Goal: Transaction & Acquisition: Download file/media

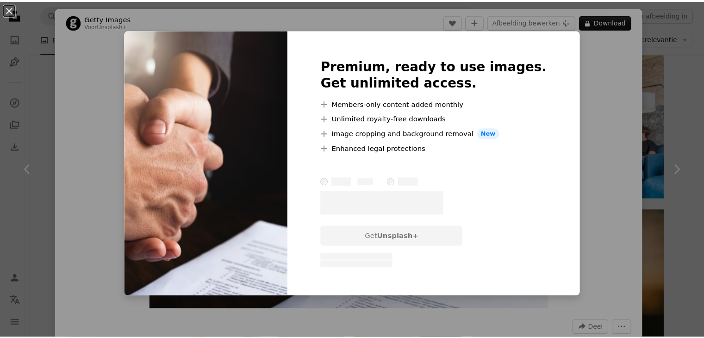
scroll to position [1158, 0]
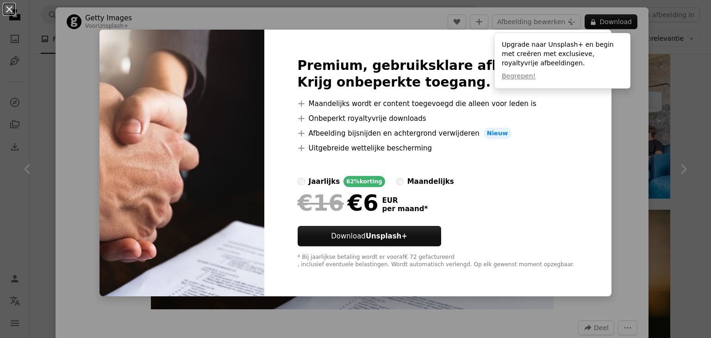
click at [152, 70] on img at bounding box center [182, 163] width 165 height 267
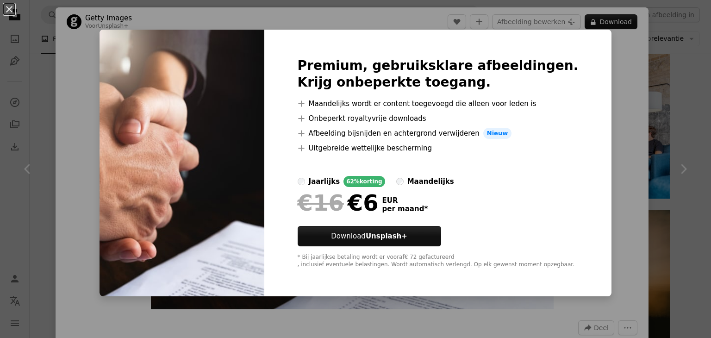
click at [617, 80] on div "An X shape Premium, gebruiksklare afbeeldingen. Krijg onbeperkte toegang. A plu…" at bounding box center [355, 169] width 711 height 338
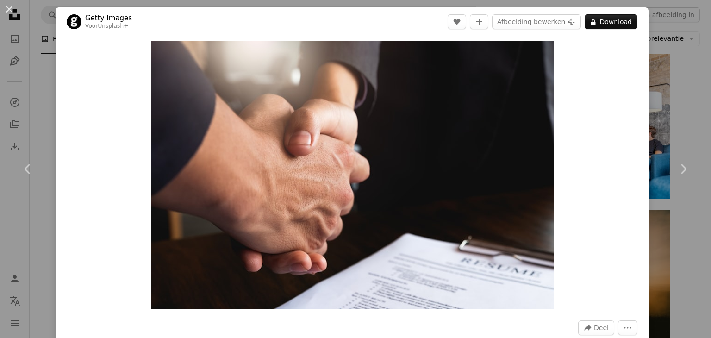
click at [676, 79] on div "An X shape Chevron left Chevron right Getty Images Voor Unsplash+ A heart A plu…" at bounding box center [355, 169] width 711 height 338
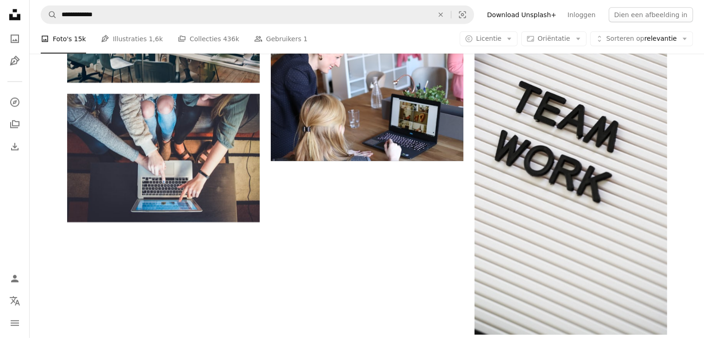
scroll to position [2408, 0]
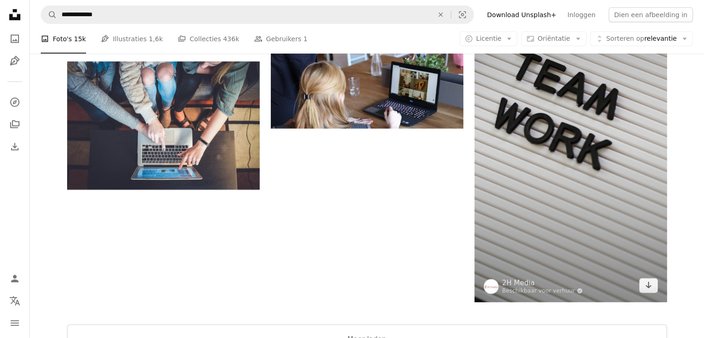
click at [553, 118] on img at bounding box center [571, 131] width 193 height 343
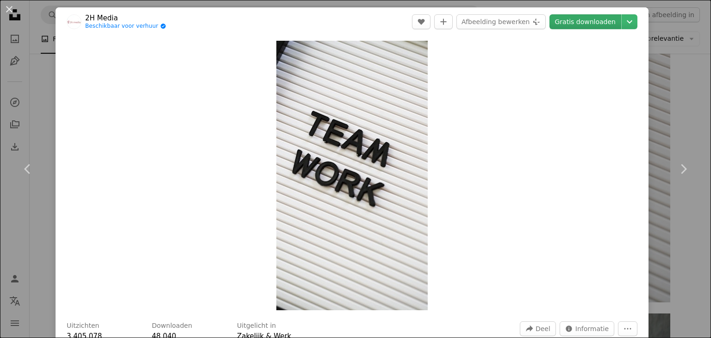
click at [577, 23] on font "Gratis downloaden" at bounding box center [585, 21] width 61 height 7
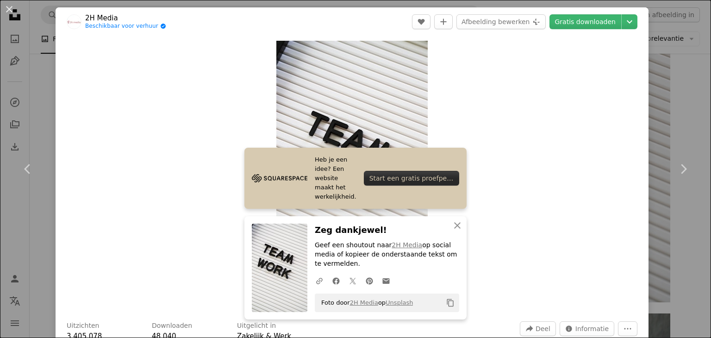
drag, startPoint x: 695, startPoint y: 71, endPoint x: 686, endPoint y: 74, distance: 9.5
click at [695, 72] on div "An X shape Chevron left Chevron right 2H Media Beschikbaar voor verhuur A check…" at bounding box center [355, 169] width 711 height 338
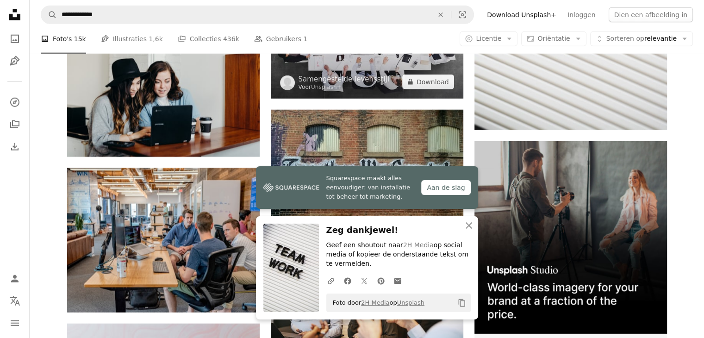
scroll to position [2685, 0]
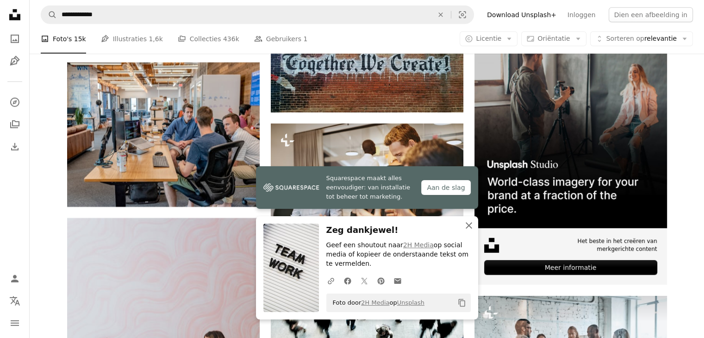
click at [470, 223] on icon "An X shape" at bounding box center [468, 225] width 11 height 11
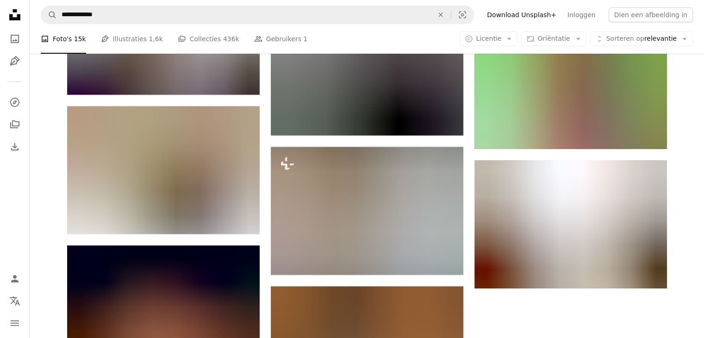
scroll to position [3565, 0]
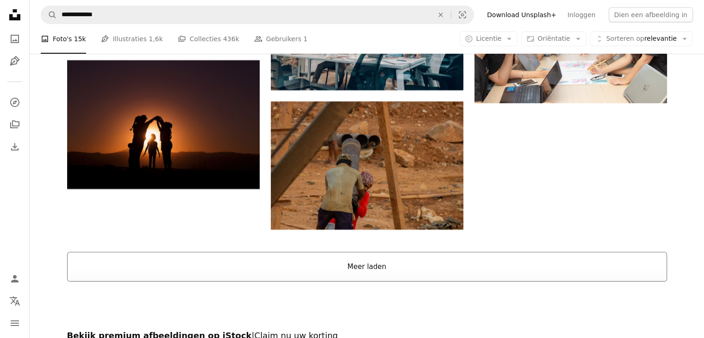
click at [314, 267] on button "Meer laden" at bounding box center [367, 267] width 600 height 30
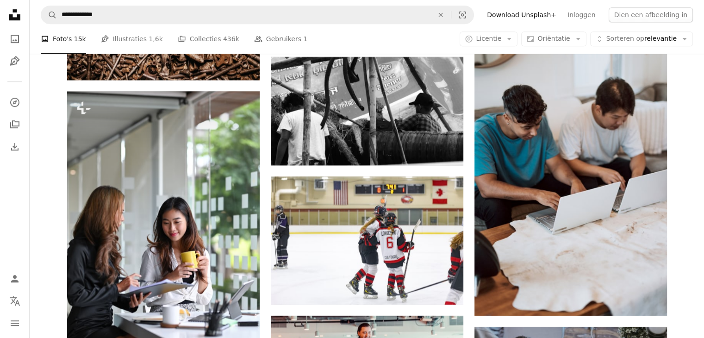
scroll to position [4121, 0]
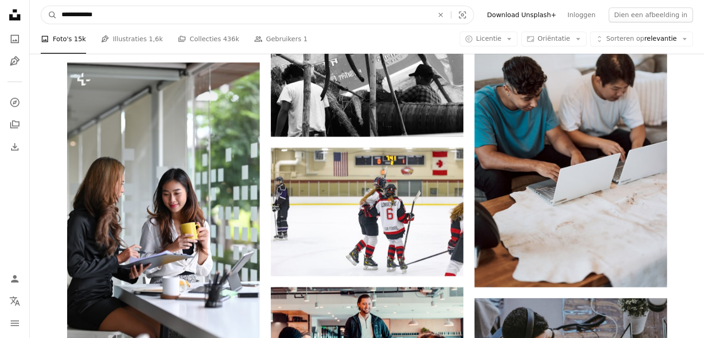
click at [139, 14] on input "**********" at bounding box center [244, 15] width 374 height 18
type input "**********"
click button "A magnifying glass" at bounding box center [49, 15] width 16 height 18
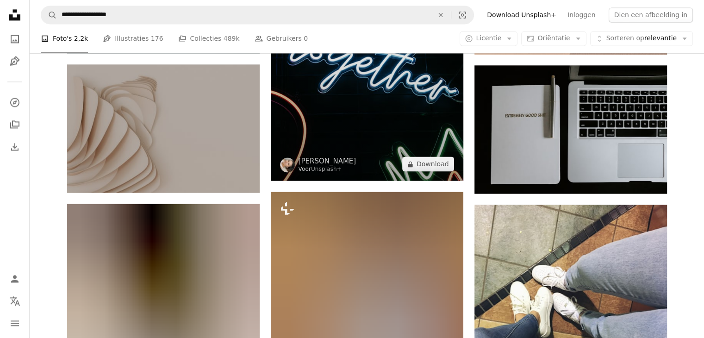
scroll to position [4862, 0]
